Goal: Find specific page/section: Find specific page/section

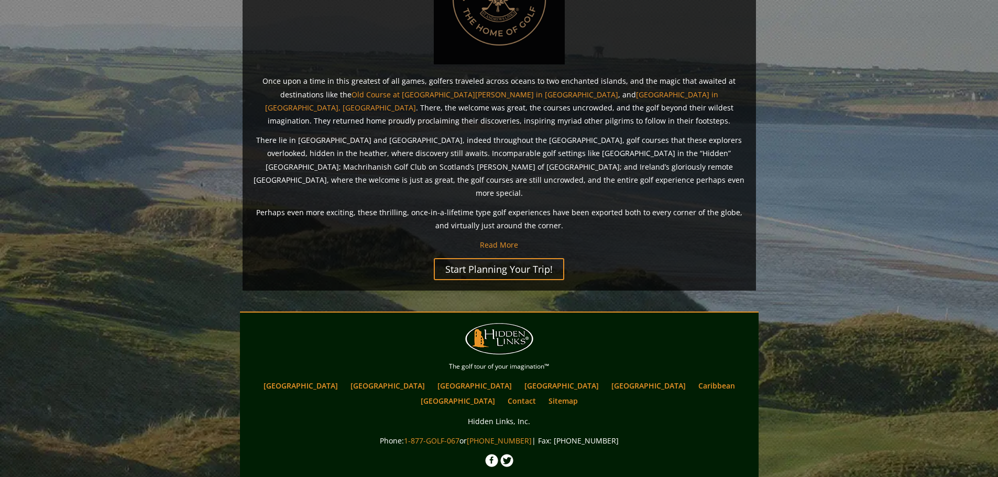
scroll to position [784, 0]
click at [583, 393] on link "Sitemap" at bounding box center [563, 400] width 40 height 15
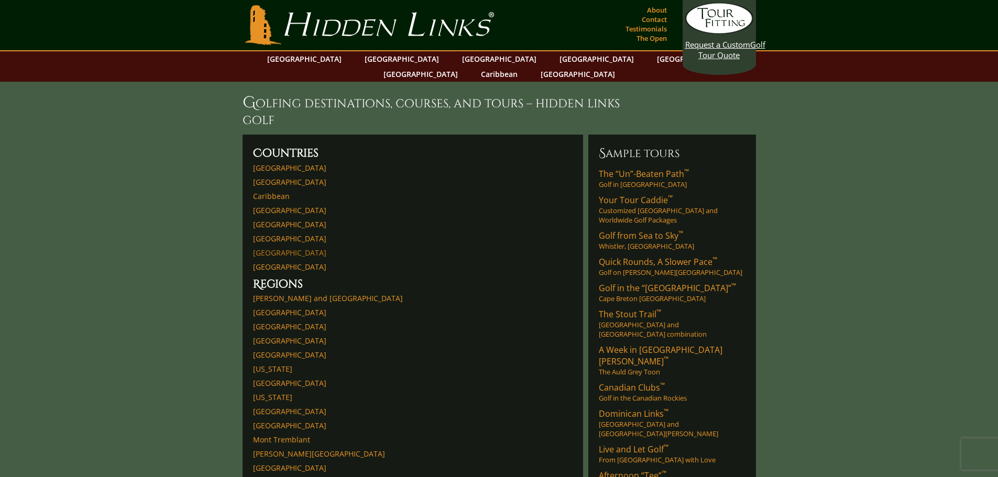
click at [269, 248] on link "[GEOGRAPHIC_DATA]" at bounding box center [289, 253] width 73 height 10
